Goal: Transaction & Acquisition: Purchase product/service

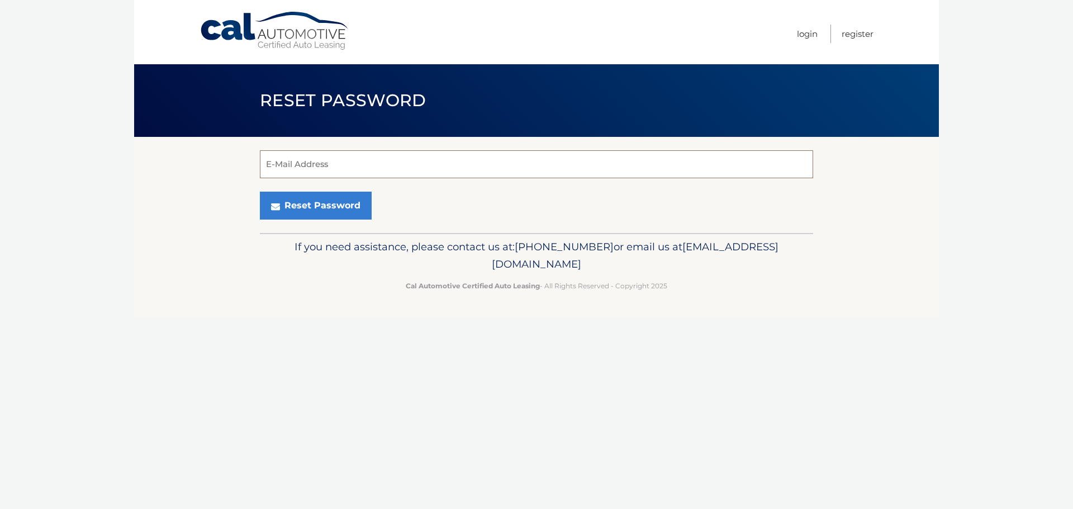
click at [342, 166] on input "E-Mail Address" at bounding box center [536, 164] width 553 height 28
type input "jomo_collins@yahoo.com"
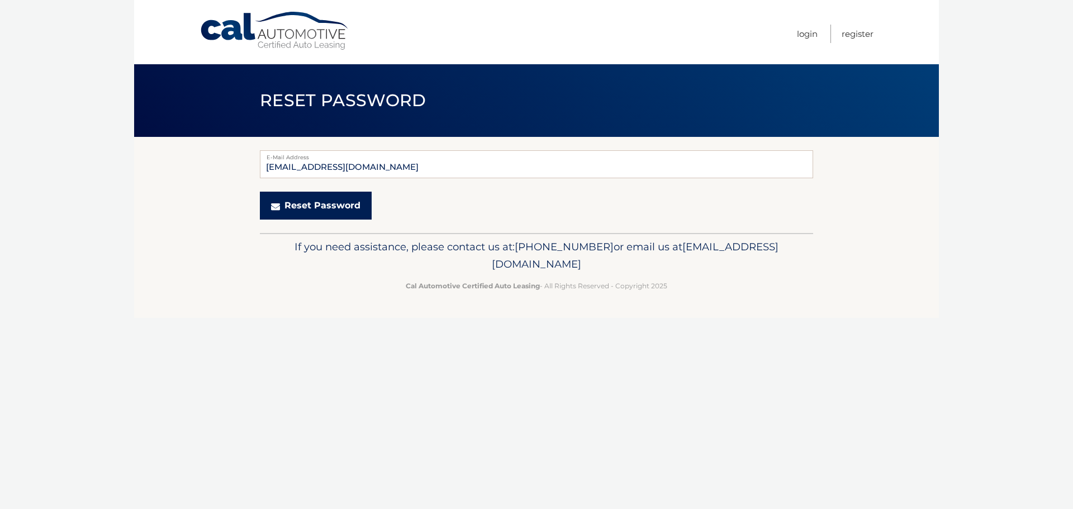
click at [335, 207] on button "Reset Password" at bounding box center [316, 206] width 112 height 28
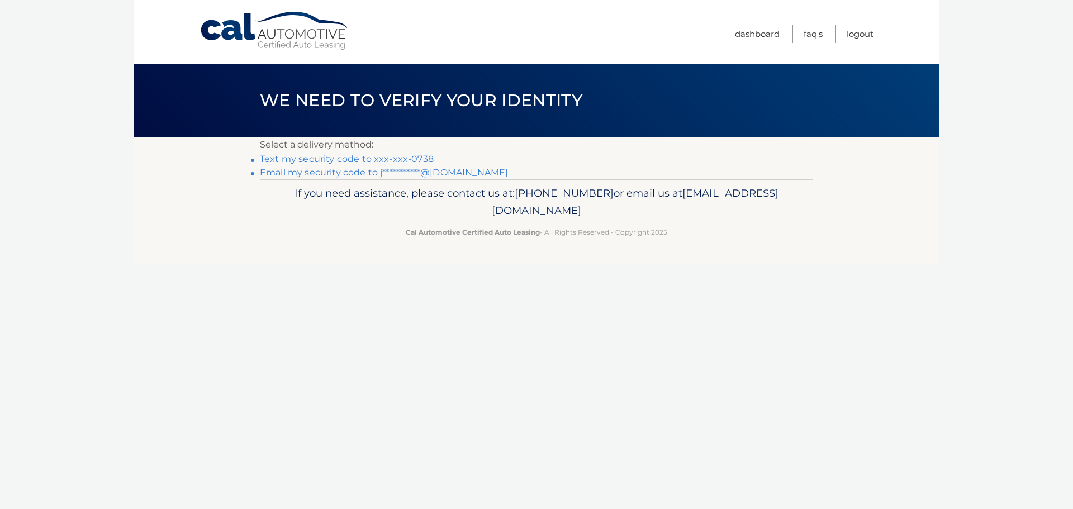
click at [305, 158] on link "Text my security code to xxx-xxx-0738" at bounding box center [347, 159] width 174 height 11
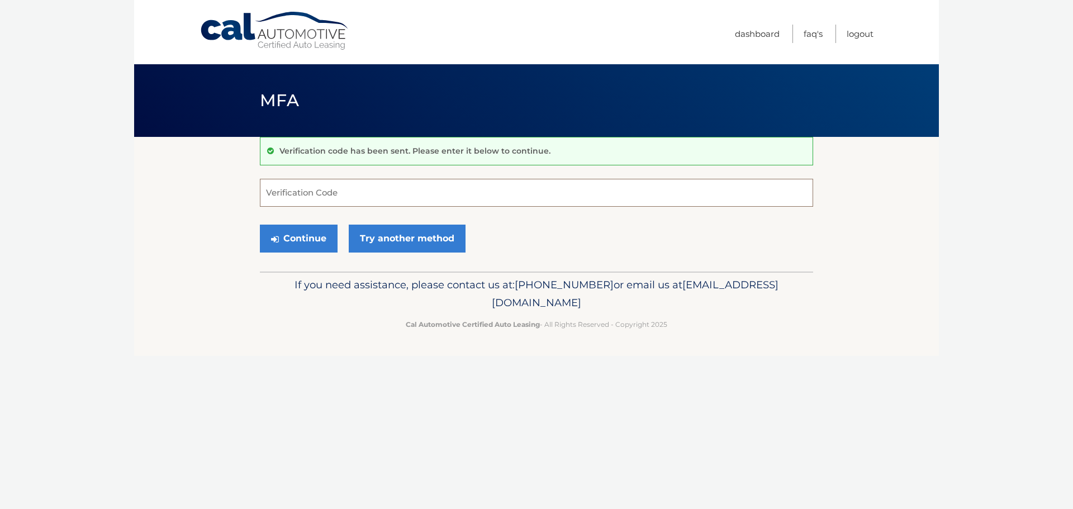
click at [332, 195] on input "Verification Code" at bounding box center [536, 193] width 553 height 28
type input "533858"
click at [311, 239] on button "Continue" at bounding box center [299, 239] width 78 height 28
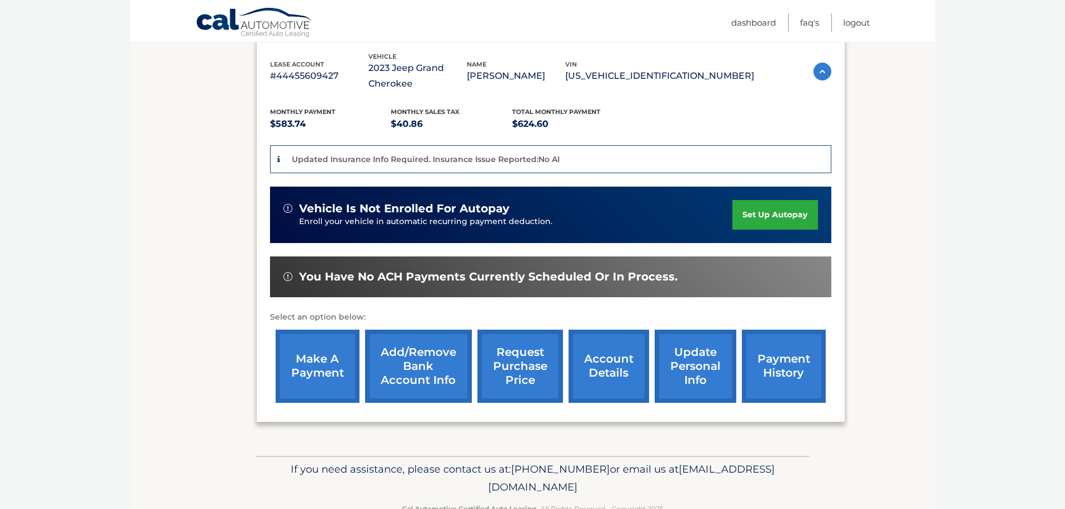
scroll to position [224, 0]
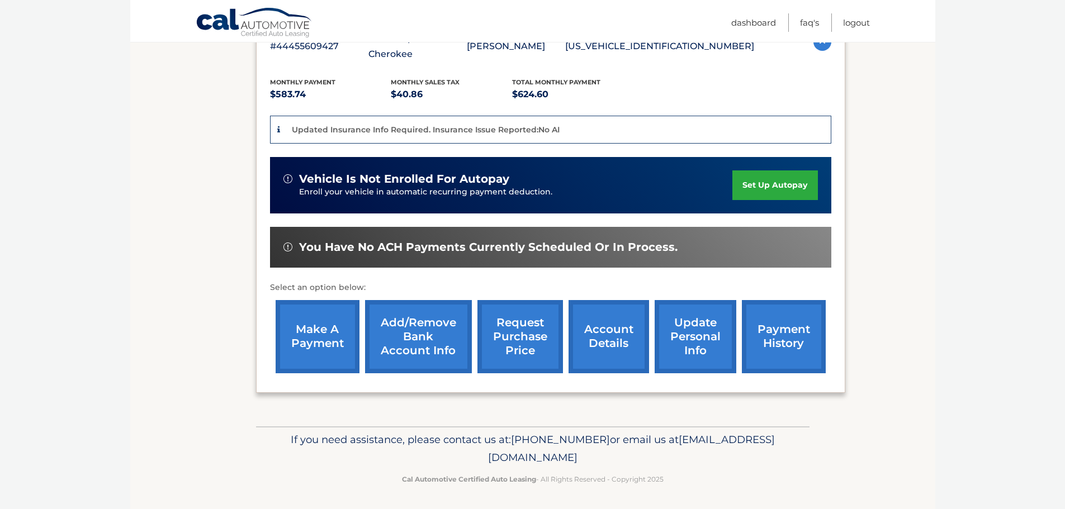
click at [299, 338] on link "make a payment" at bounding box center [318, 336] width 84 height 73
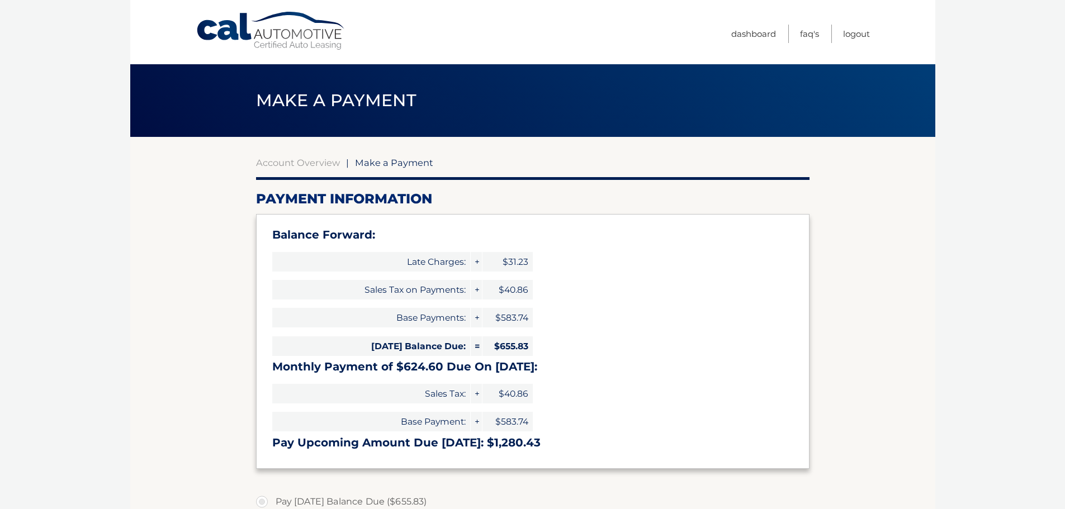
select select "NDRiYTZjNjUtYjBkZS00NGUyLTk2MGItNzA5ZDBhMTNjMTc5"
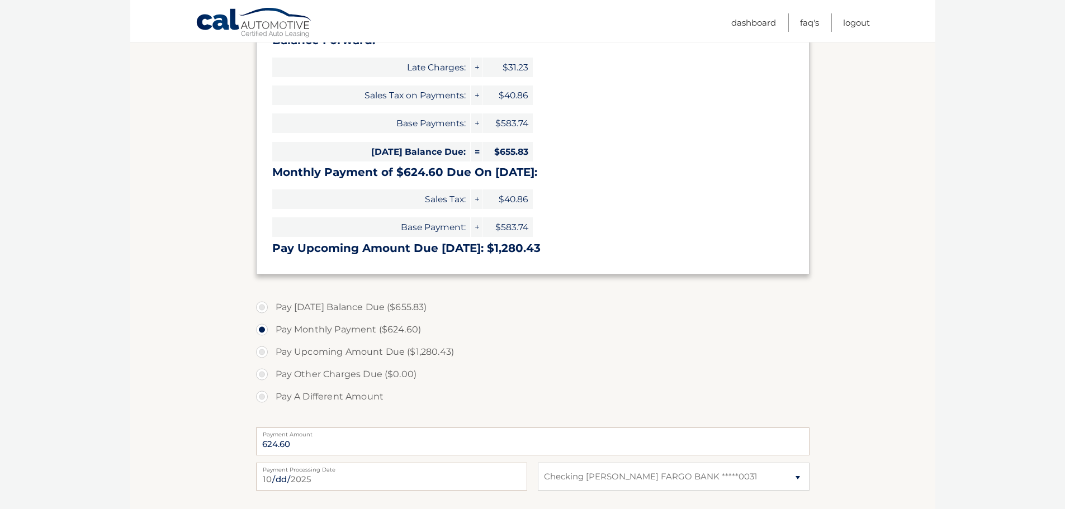
scroll to position [224, 0]
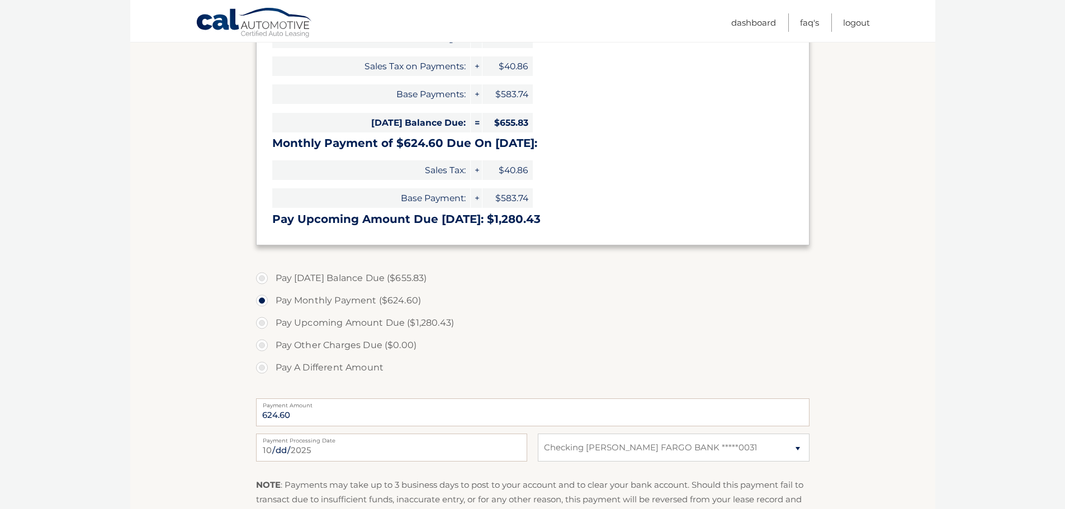
click at [264, 280] on label "Pay [DATE] Balance Due ($655.83)" at bounding box center [532, 278] width 553 height 22
click at [261, 279] on label "Pay [DATE] Balance Due ($655.83)" at bounding box center [532, 278] width 553 height 22
click at [261, 279] on input "Pay [DATE] Balance Due ($655.83)" at bounding box center [266, 276] width 11 height 18
radio input "true"
type input "655.83"
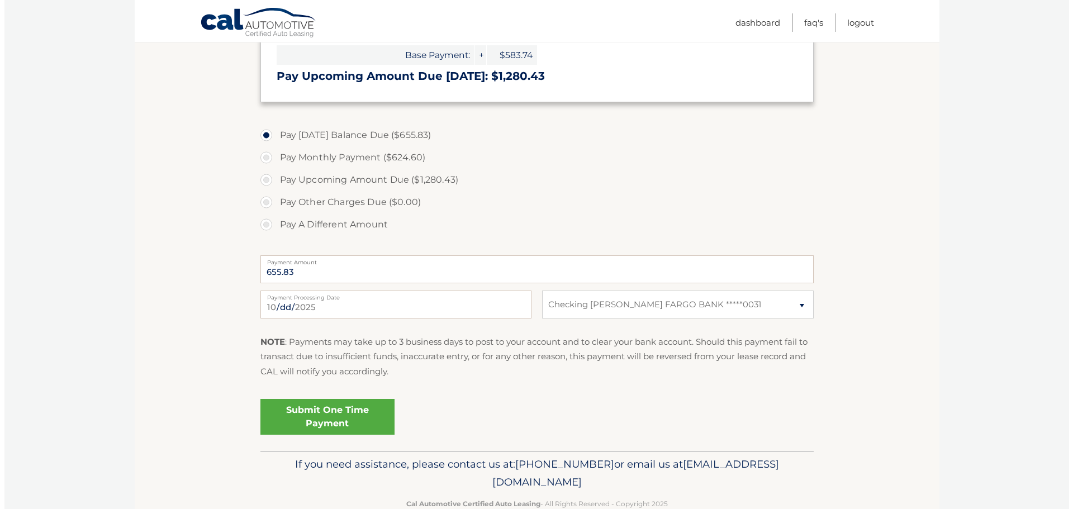
scroll to position [391, 0]
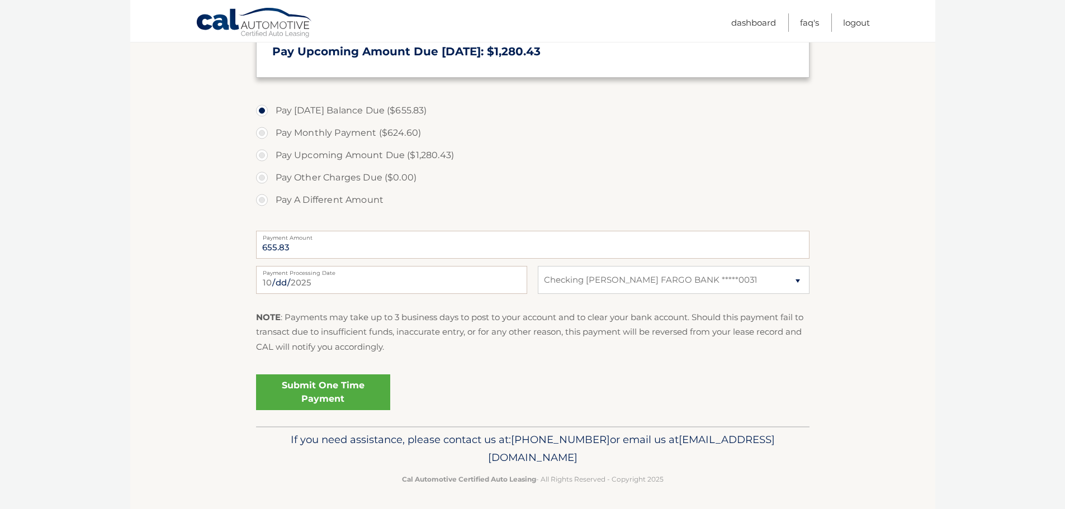
click at [309, 394] on link "Submit One Time Payment" at bounding box center [323, 393] width 134 height 36
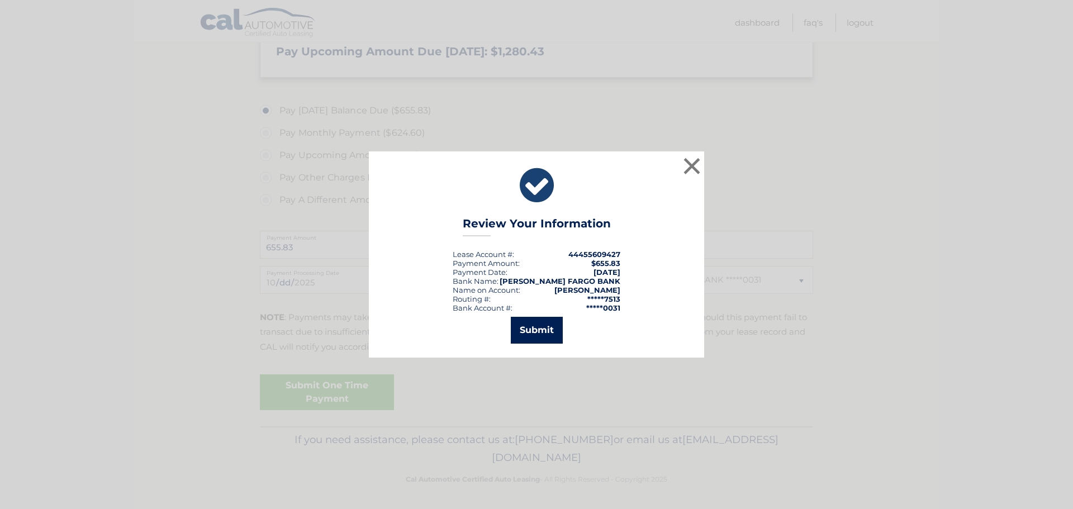
click at [556, 329] on button "Submit" at bounding box center [537, 330] width 52 height 27
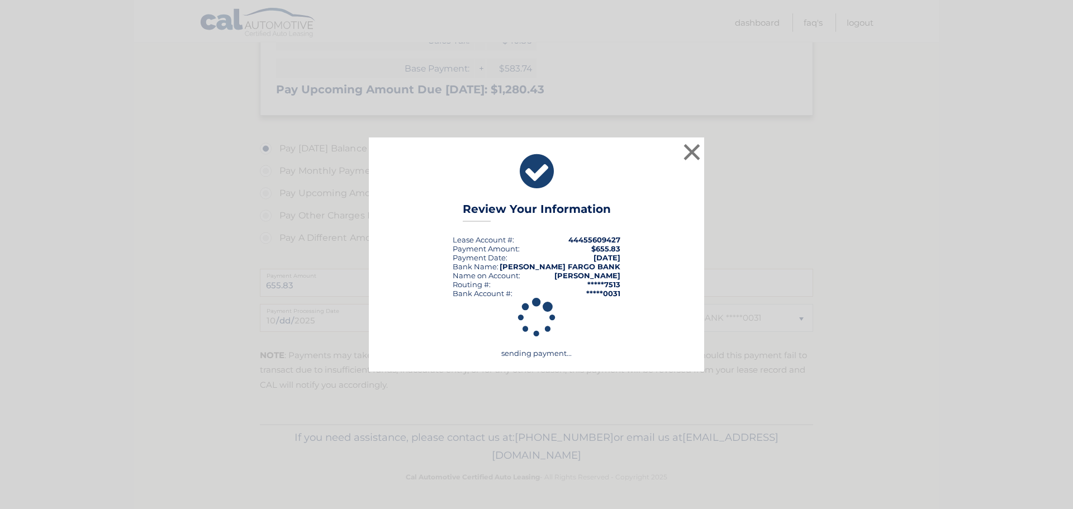
scroll to position [353, 0]
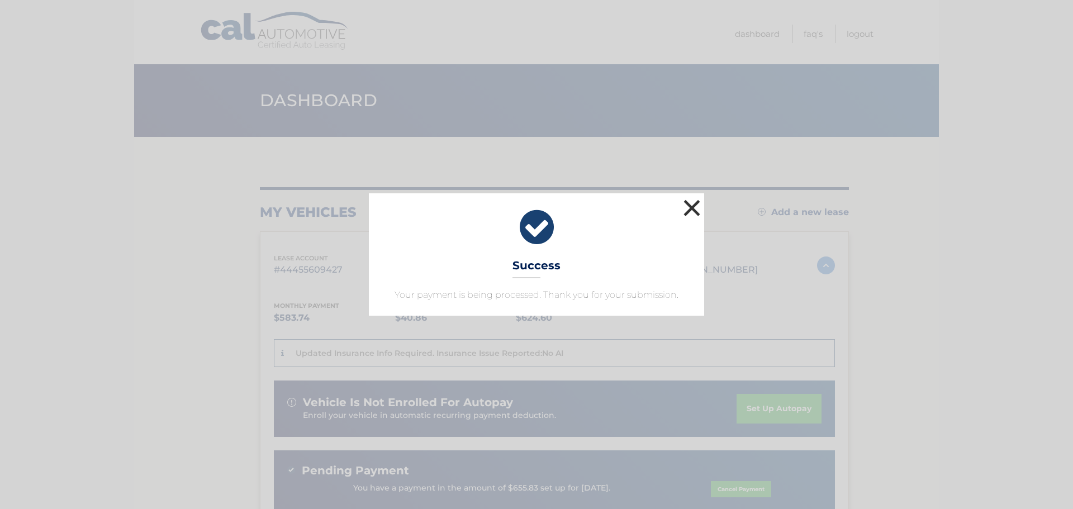
click at [692, 205] on button "×" at bounding box center [692, 208] width 22 height 22
